Goal: Task Accomplishment & Management: Use online tool/utility

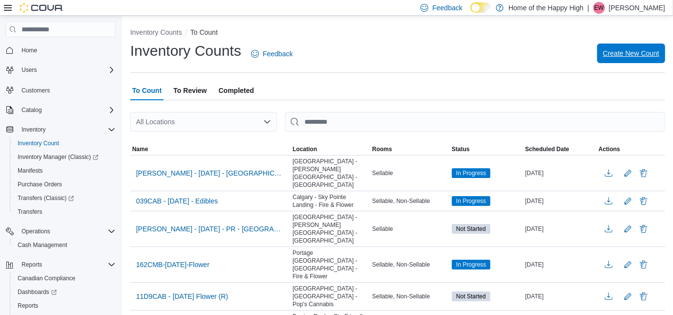
drag, startPoint x: 621, startPoint y: 23, endPoint x: 631, endPoint y: 50, distance: 28.6
click at [631, 50] on span "Create New Count" at bounding box center [631, 53] width 56 height 10
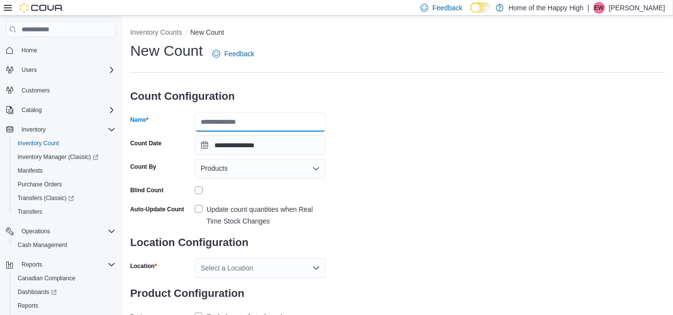
click at [293, 120] on input "Name" at bounding box center [260, 122] width 131 height 20
type input "**********"
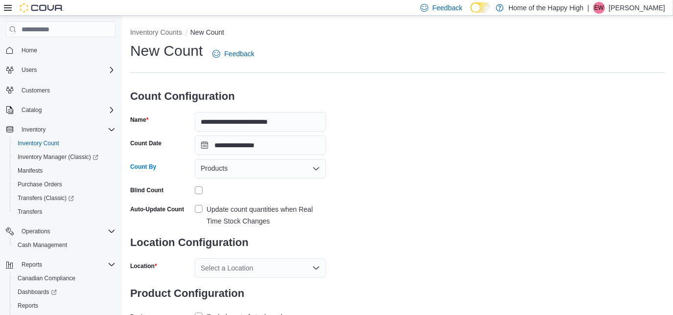
click at [275, 169] on div "Products" at bounding box center [260, 169] width 131 height 20
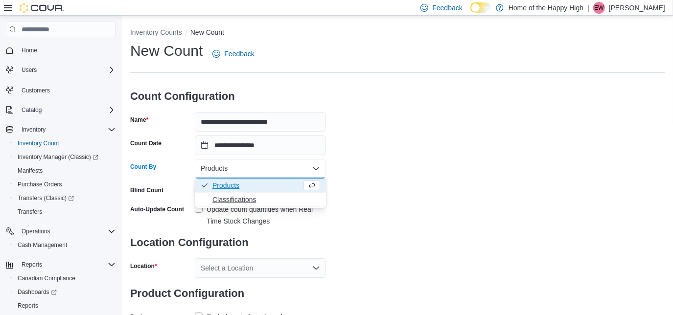
click at [248, 198] on span "Classifications" at bounding box center [266, 200] width 108 height 10
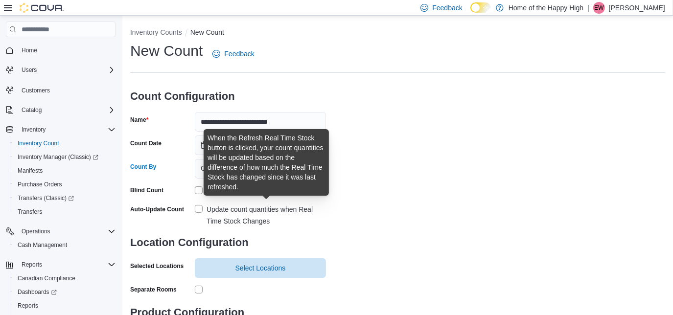
scroll to position [56, 0]
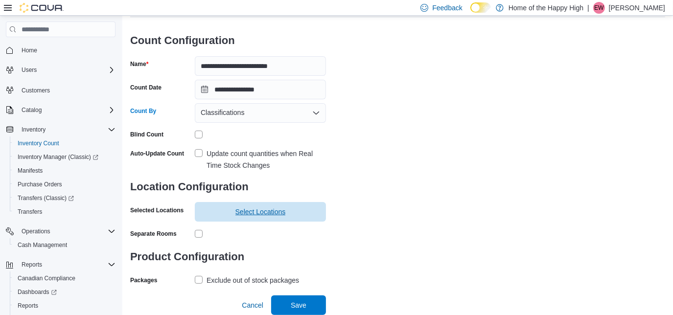
click at [253, 214] on span "Select Locations" at bounding box center [260, 212] width 50 height 10
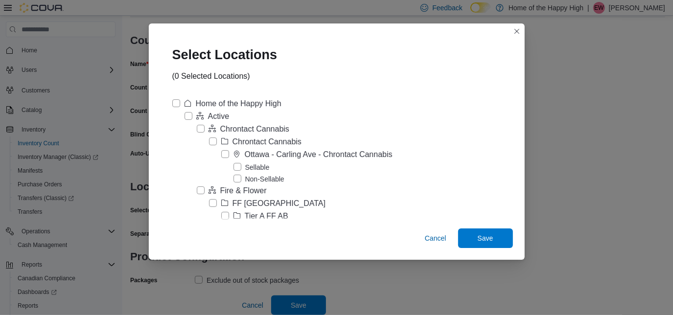
scroll to position [3800, 0]
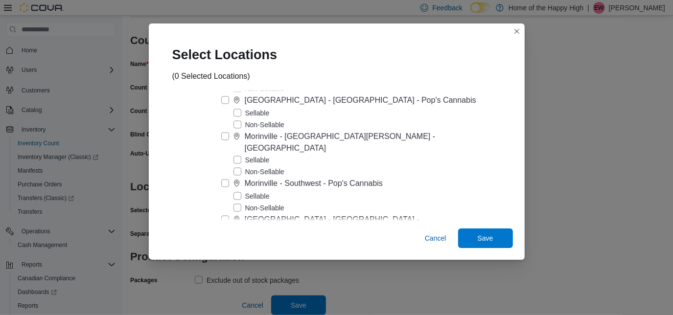
click at [264, 190] on label "Sellable" at bounding box center [251, 196] width 36 height 12
click at [478, 237] on span "Save" at bounding box center [486, 238] width 16 height 10
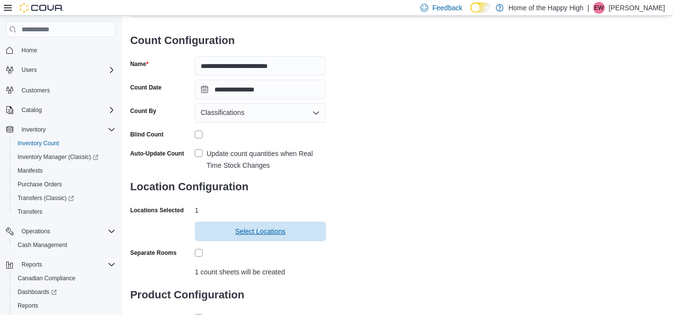
scroll to position [117, 0]
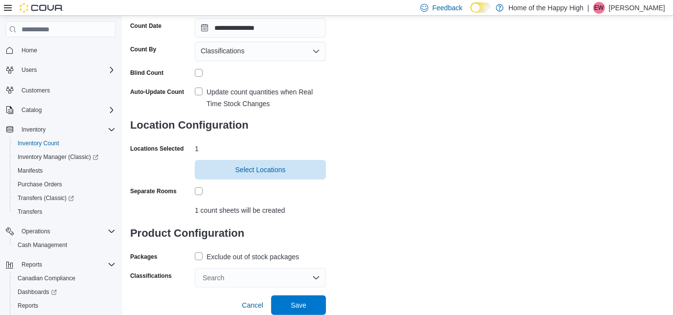
click at [198, 253] on label "Exclude out of stock packages" at bounding box center [247, 257] width 104 height 12
click at [227, 276] on div "Search" at bounding box center [260, 278] width 131 height 20
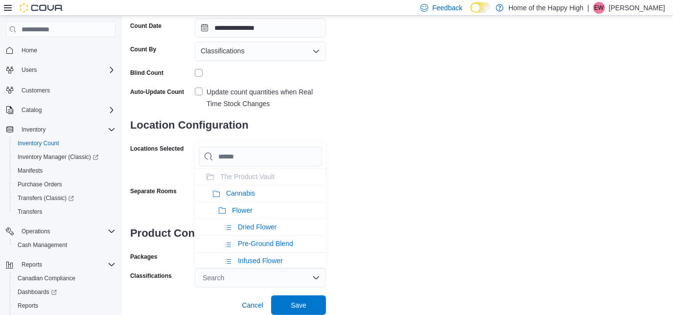
type input "*"
type input "**"
type input "***"
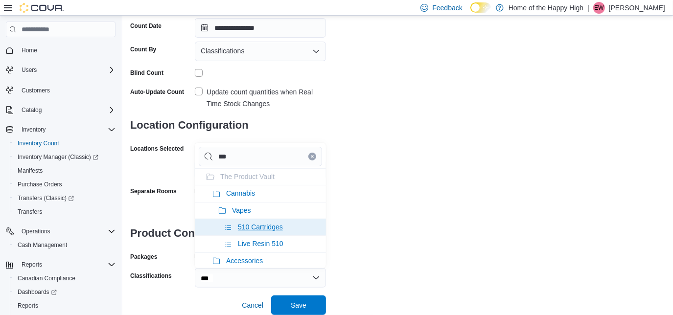
type input "***"
click at [247, 230] on li "510 Cartridges" at bounding box center [260, 227] width 131 height 17
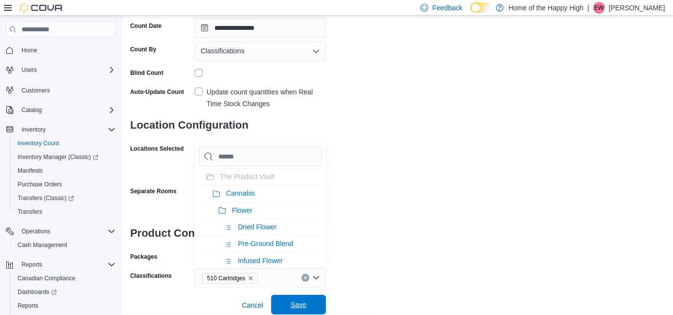
click at [298, 308] on span "Save" at bounding box center [299, 305] width 16 height 10
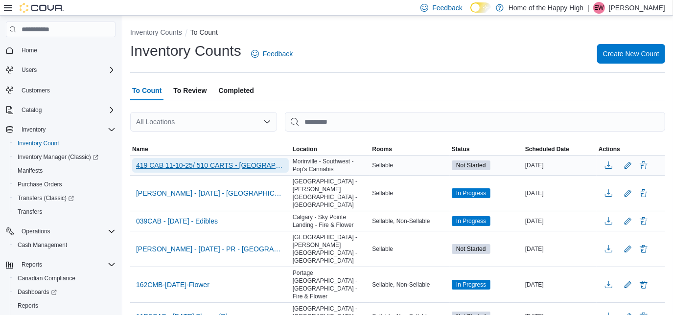
drag, startPoint x: 232, startPoint y: 161, endPoint x: 187, endPoint y: 163, distance: 44.6
click at [187, 163] on span "419 CAB 11-10-25/ 510 CARTS - [GEOGRAPHIC_DATA] - Southwest - [GEOGRAPHIC_DATA]" at bounding box center [210, 166] width 149 height 10
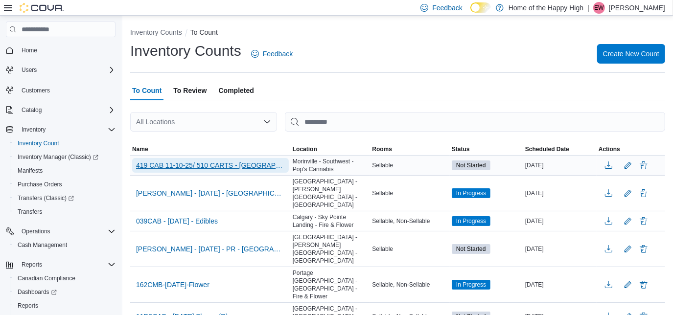
click at [155, 167] on span "419 CAB 11-10-25/ 510 CARTS - [GEOGRAPHIC_DATA] - Southwest - [GEOGRAPHIC_DATA]" at bounding box center [210, 166] width 149 height 10
click at [157, 163] on span "419 CAB 11-10-25/ 510 CARTS - [GEOGRAPHIC_DATA] - Southwest - [GEOGRAPHIC_DATA]" at bounding box center [210, 166] width 149 height 10
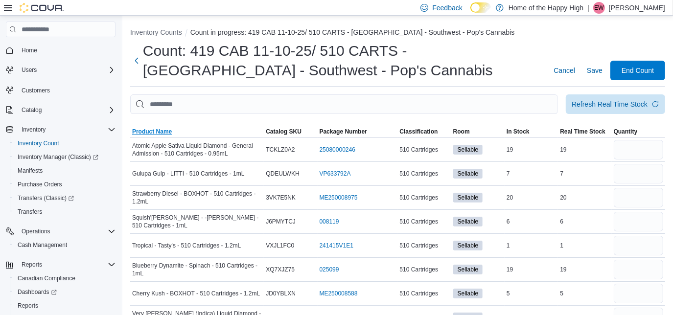
click at [167, 132] on span "Product Name" at bounding box center [152, 132] width 40 height 8
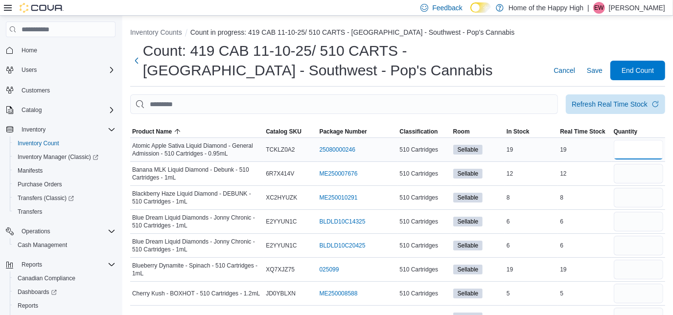
click at [651, 156] on input "number" at bounding box center [638, 150] width 49 height 20
type input "**"
type input "*"
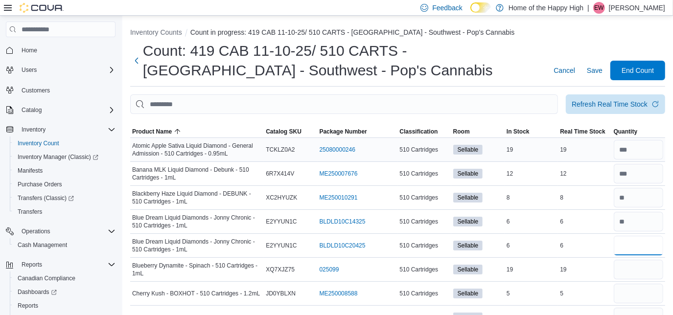
type input "*"
type input "**"
type input "*"
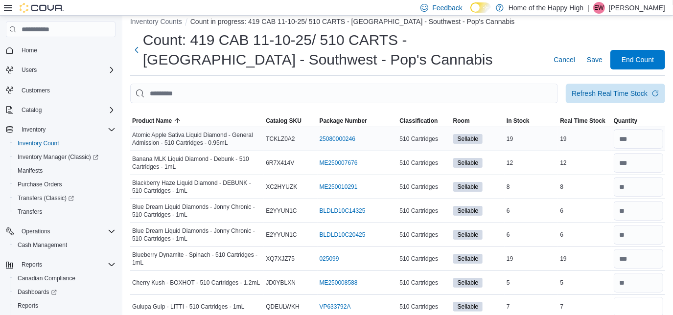
type input "*"
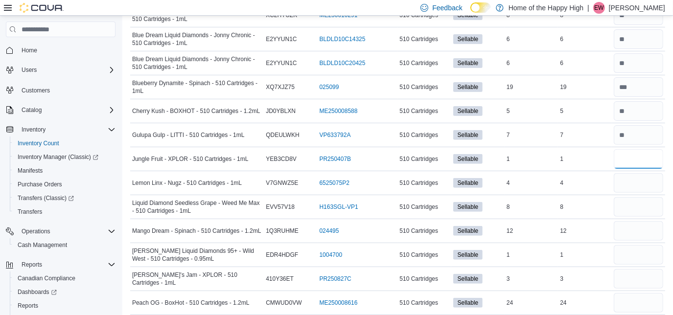
type input "*"
type input "**"
type input "*"
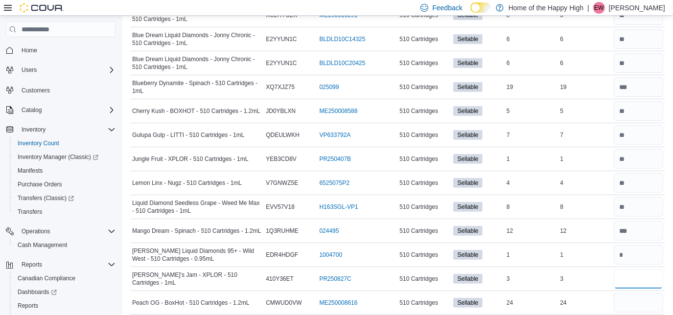
type input "*"
type input "**"
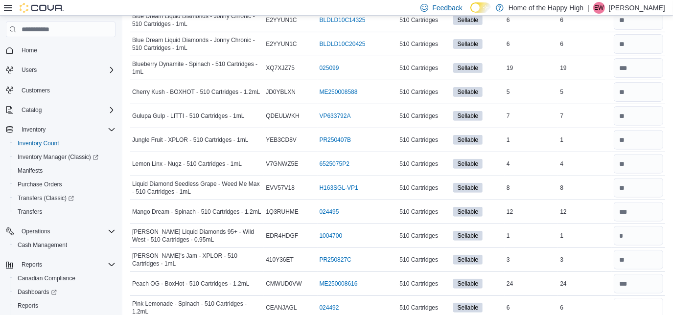
type input "*"
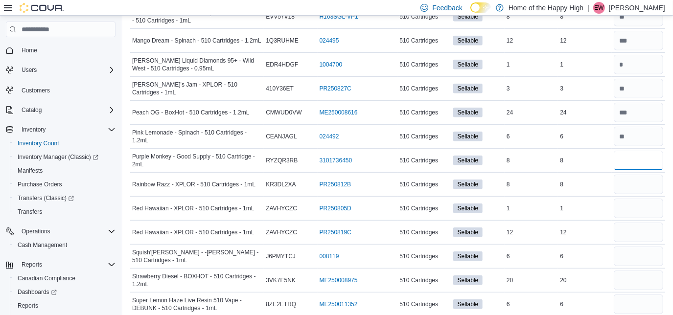
type input "*"
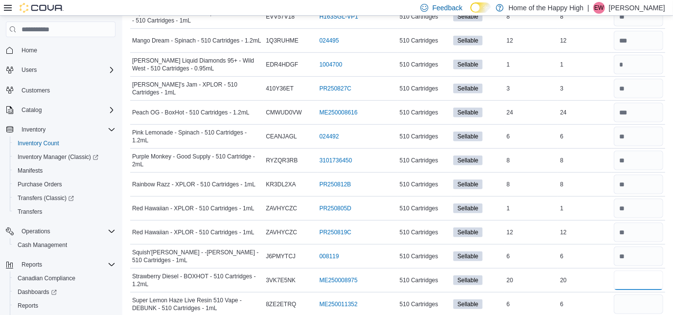
type input "**"
type input "*"
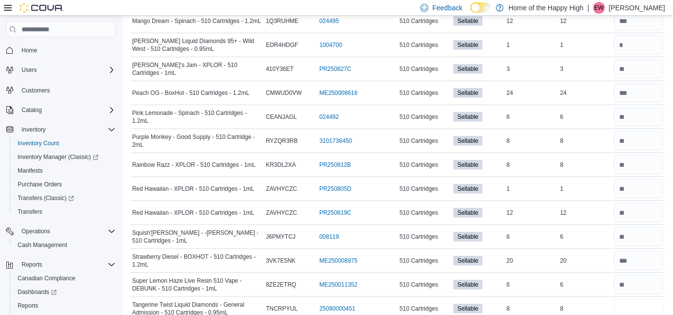
type input "*"
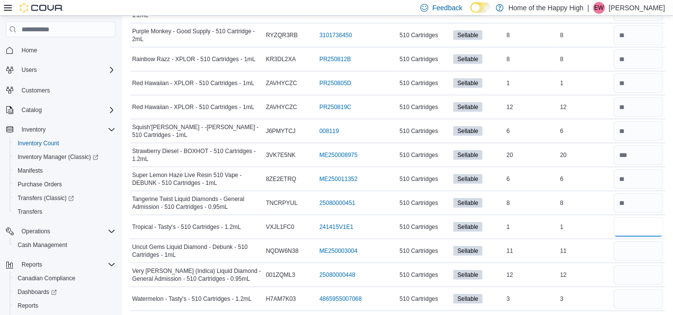
type input "*"
type input "**"
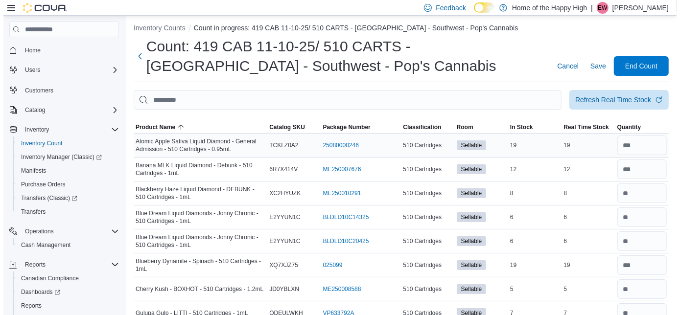
scroll to position [0, 0]
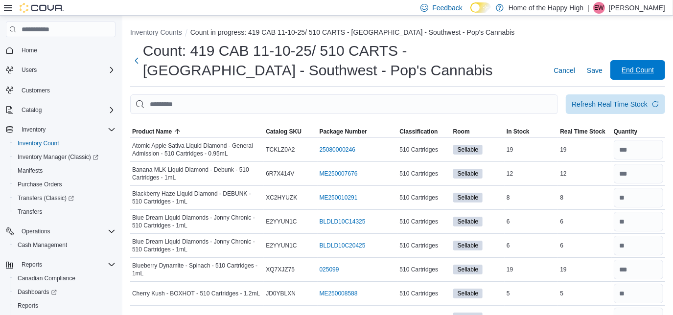
type input "*"
click at [631, 69] on span "End Count" at bounding box center [638, 70] width 32 height 10
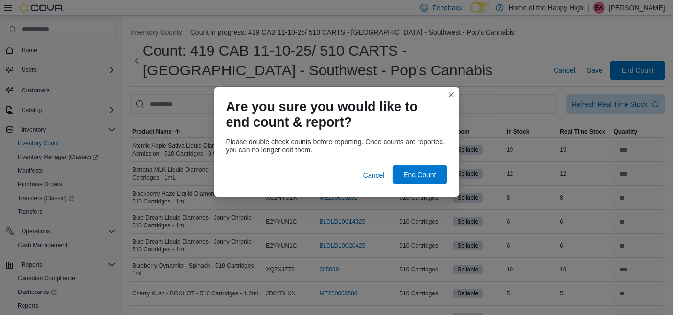
click at [416, 175] on span "End Count" at bounding box center [419, 175] width 32 height 10
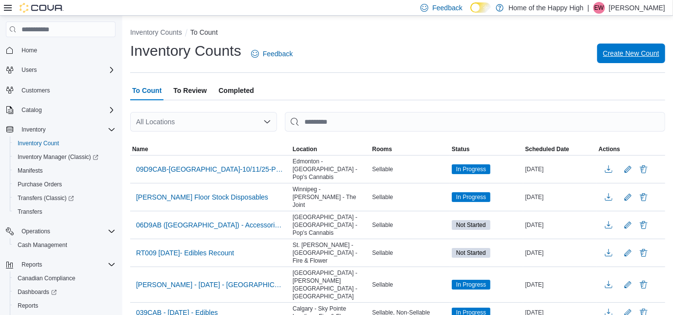
click at [647, 59] on span "Create New Count" at bounding box center [631, 54] width 56 height 20
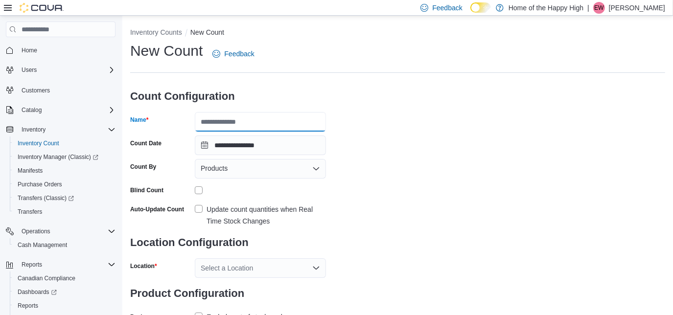
click at [262, 119] on input "Name" at bounding box center [260, 122] width 131 height 20
type input "**********"
click at [245, 168] on div "Products" at bounding box center [260, 169] width 131 height 20
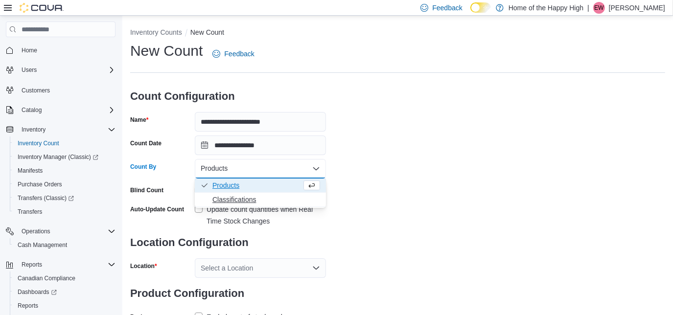
click at [232, 197] on span "Classifications" at bounding box center [266, 200] width 108 height 10
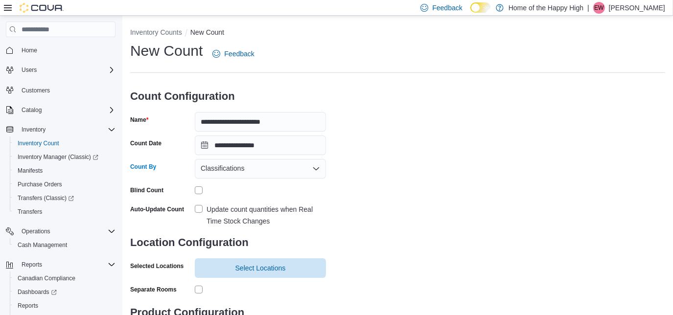
scroll to position [56, 0]
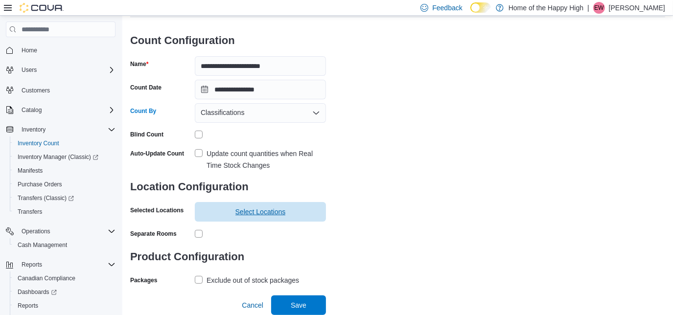
click at [231, 212] on span "Select Locations" at bounding box center [260, 212] width 119 height 20
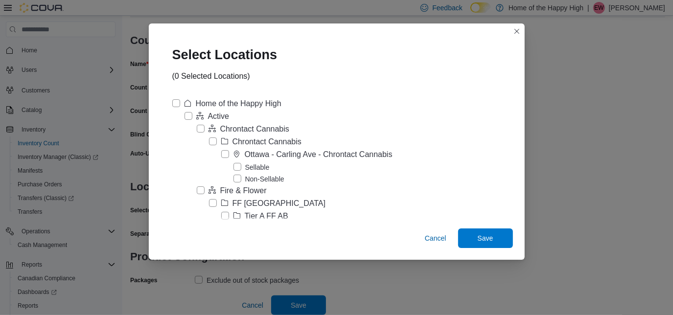
scroll to position [3800, 0]
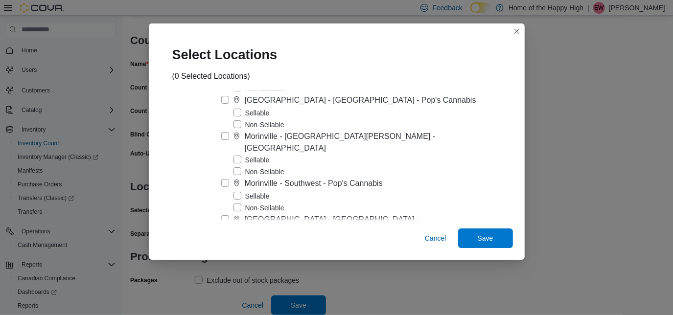
click at [265, 190] on label "Sellable" at bounding box center [251, 196] width 36 height 12
click at [464, 232] on span "Save" at bounding box center [485, 238] width 43 height 20
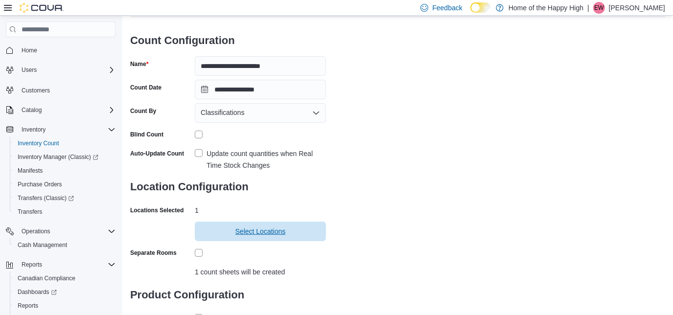
scroll to position [117, 0]
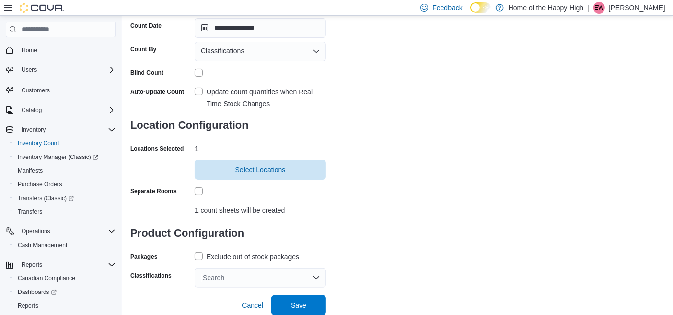
click at [202, 257] on label "Exclude out of stock packages" at bounding box center [247, 257] width 104 height 12
click at [273, 277] on div "Search" at bounding box center [260, 278] width 131 height 20
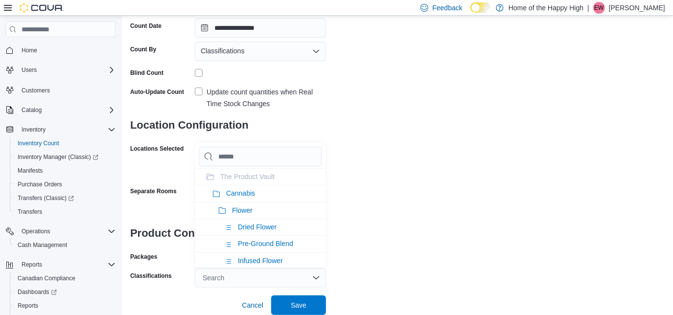
type input "*"
type input "**"
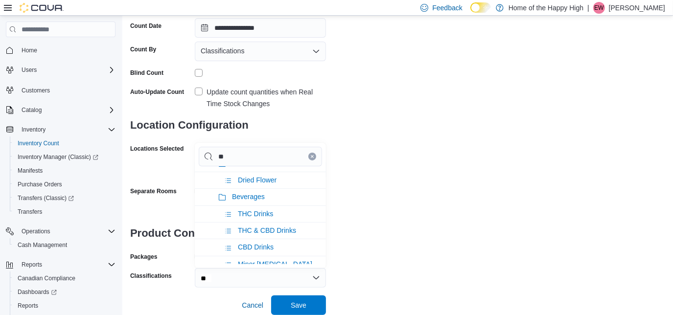
scroll to position [44, 0]
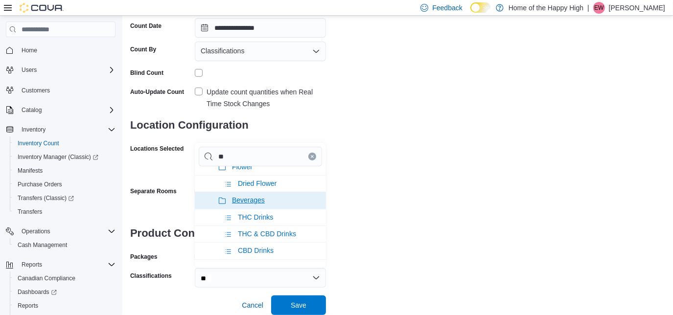
type input "**"
click at [253, 196] on span "Beverages" at bounding box center [248, 200] width 33 height 8
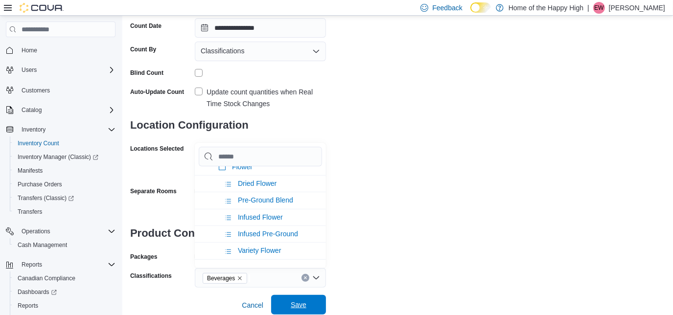
click at [308, 304] on span "Save" at bounding box center [298, 305] width 43 height 20
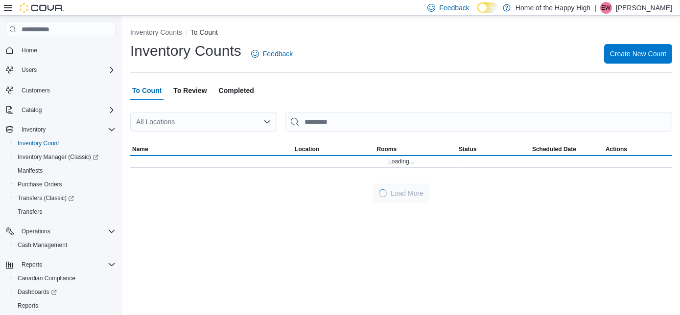
click at [656, 5] on p "[PERSON_NAME]" at bounding box center [644, 8] width 56 height 12
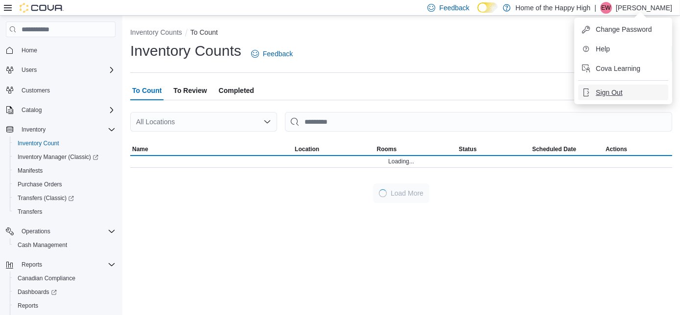
click at [610, 89] on span "Sign Out" at bounding box center [609, 93] width 26 height 10
